Goal: Check status: Check status

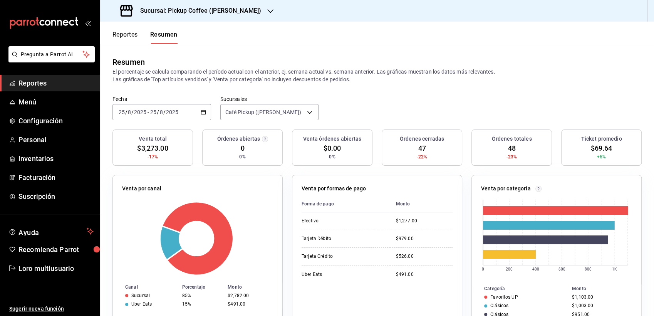
click at [245, 6] on h3 "Sucursal: Pickup Coffee ([PERSON_NAME])" at bounding box center [197, 10] width 127 height 9
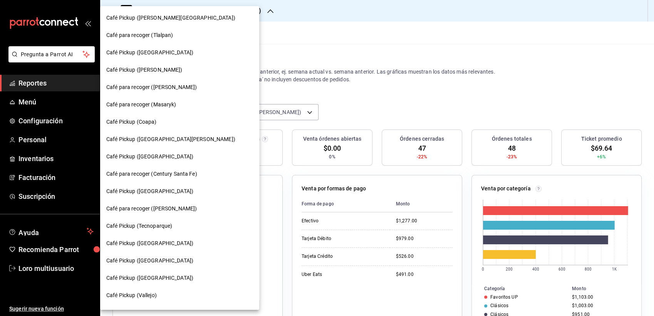
click at [182, 35] on div "Café para recoger (Tlalpan)" at bounding box center [179, 35] width 147 height 8
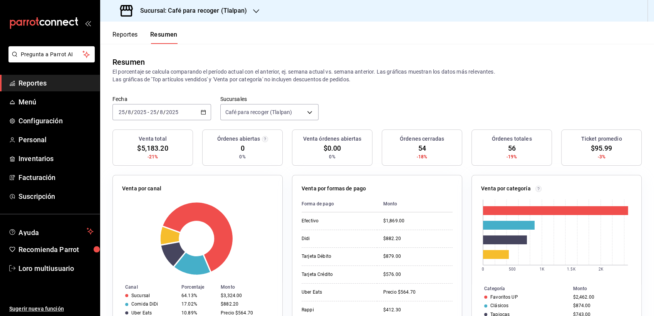
click at [163, 114] on span "/" at bounding box center [164, 112] width 2 height 6
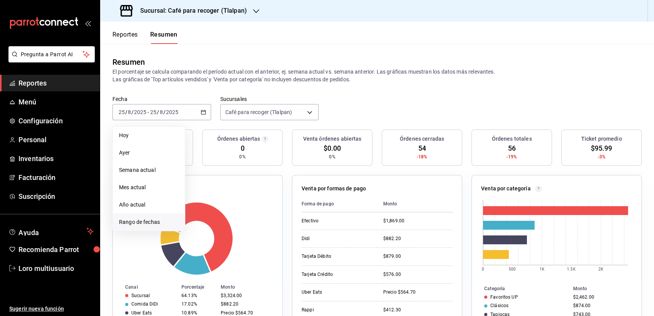
click at [136, 217] on li "Rango de fechas" at bounding box center [149, 221] width 72 height 17
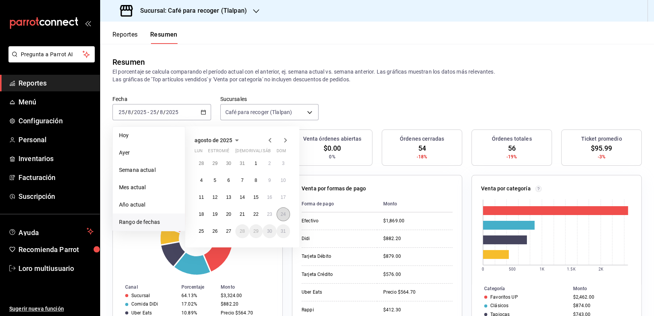
click at [282, 213] on abbr "24" at bounding box center [283, 214] width 5 height 5
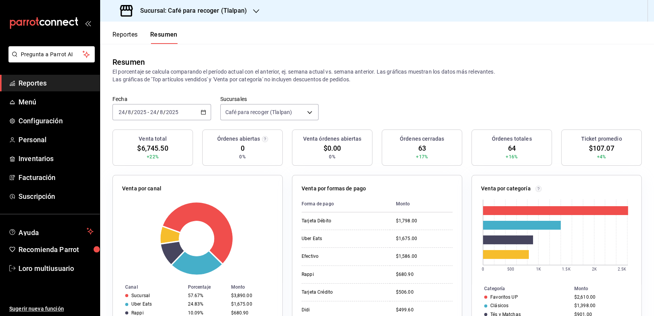
click at [160, 113] on input "8" at bounding box center [162, 112] width 4 height 6
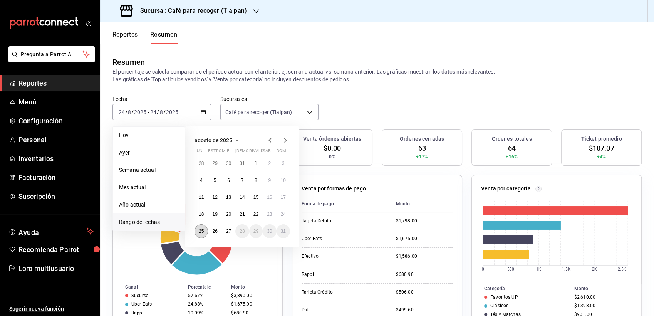
click at [205, 228] on button "25" at bounding box center [201, 231] width 13 height 14
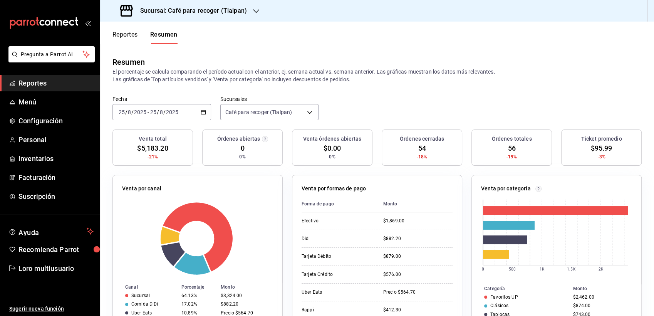
click at [167, 109] on input "2025" at bounding box center [172, 112] width 13 height 6
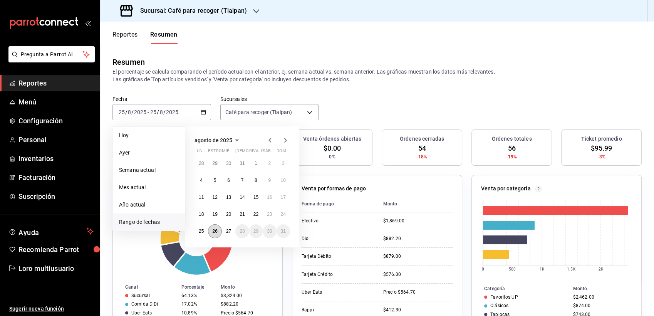
click at [212, 236] on button "26" at bounding box center [214, 231] width 13 height 14
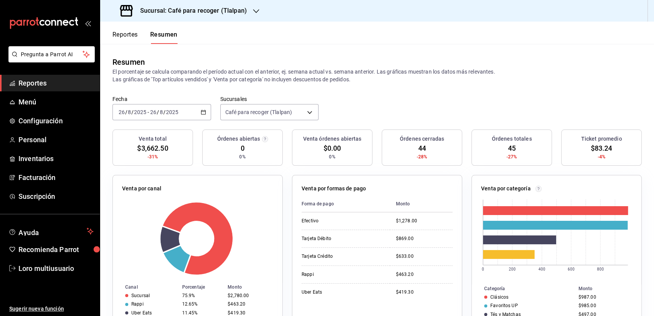
click at [211, 20] on div "Sucursal: Café para recoger (Tlalpan)" at bounding box center [184, 11] width 156 height 22
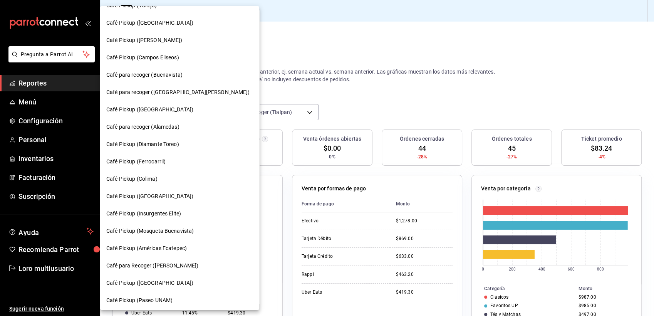
scroll to position [285, 0]
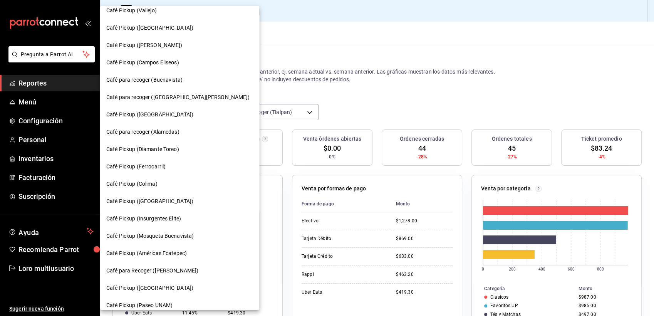
click at [137, 194] on div "Café Pickup ([GEOGRAPHIC_DATA])" at bounding box center [179, 201] width 159 height 17
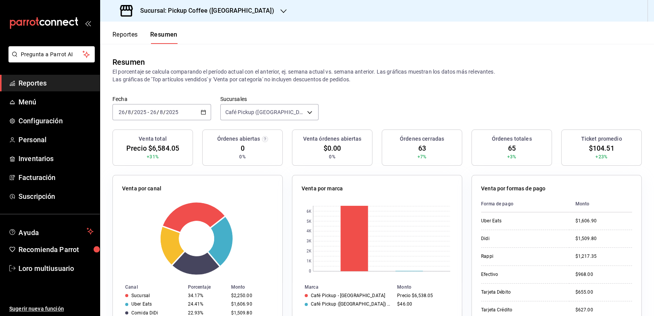
click at [170, 111] on input "2025" at bounding box center [172, 112] width 13 height 6
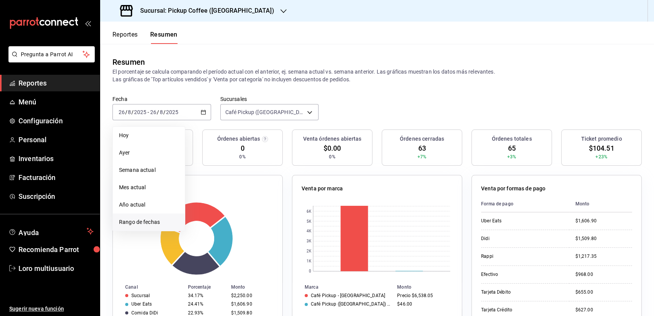
click at [157, 222] on span "Rango de fechas" at bounding box center [149, 222] width 60 height 8
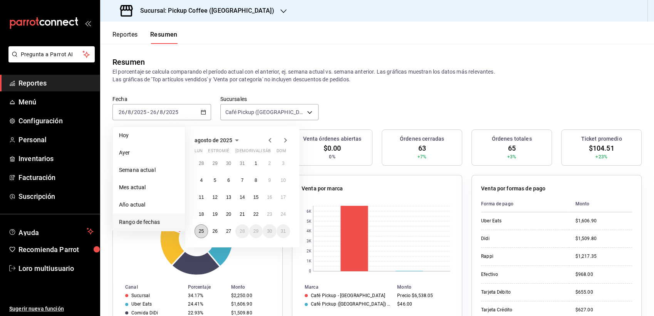
click at [197, 230] on button "25" at bounding box center [201, 231] width 13 height 14
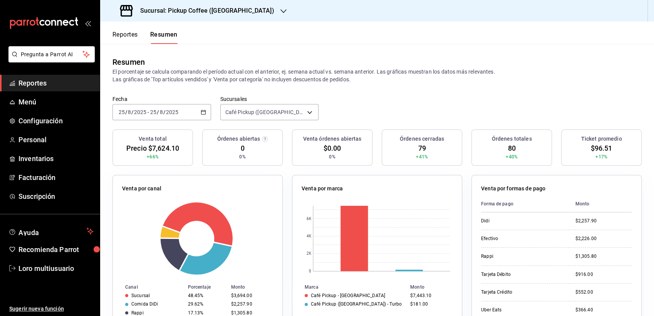
click at [150, 110] on input "25" at bounding box center [153, 112] width 7 height 6
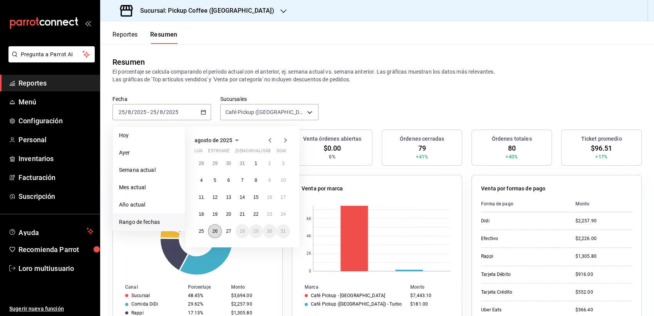
click at [209, 232] on button "26" at bounding box center [214, 231] width 13 height 14
